Goal: Task Accomplishment & Management: Manage account settings

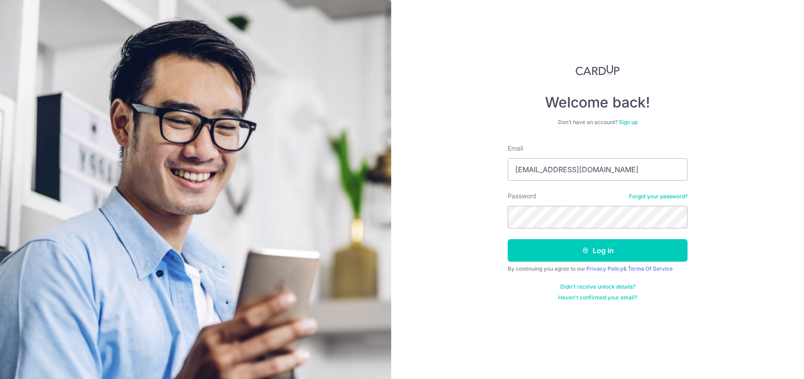
click at [595, 168] on input "[EMAIL_ADDRESS][DOMAIN_NAME]" at bounding box center [598, 169] width 180 height 22
type input "[EMAIL_ADDRESS][DOMAIN_NAME]"
click at [602, 249] on button "Log in" at bounding box center [598, 250] width 180 height 22
